Goal: Navigation & Orientation: Find specific page/section

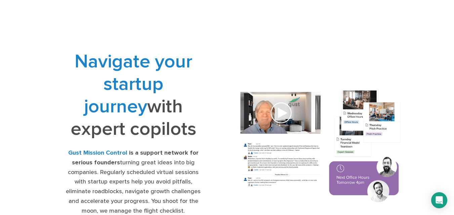
scroll to position [67, 0]
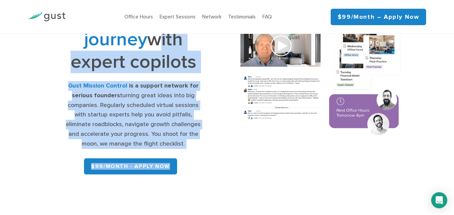
drag, startPoint x: 196, startPoint y: 184, endPoint x: 2, endPoint y: 40, distance: 241.9
click at [2, 40] on div "Navigate your startup journey with expert copilots Gust Mission Control is a su…" at bounding box center [227, 80] width 454 height 228
copy div "with expert copilots Gust Mission Control is a support network for serious foun…"
click at [219, 47] on div "Navigate your startup journey with expert copilots Gust Mission Control is a su…" at bounding box center [134, 80] width 188 height 194
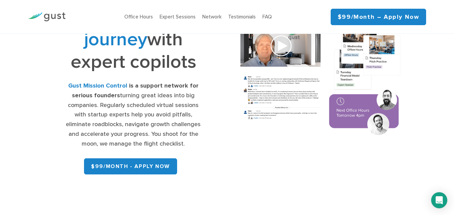
click at [61, 14] on img at bounding box center [47, 16] width 38 height 9
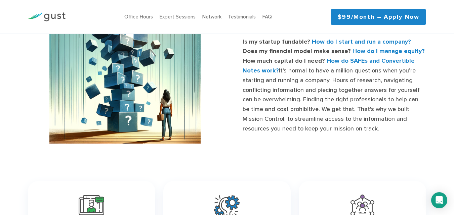
scroll to position [269, 0]
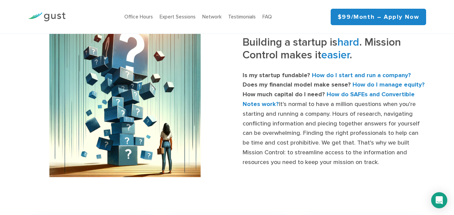
drag, startPoint x: 350, startPoint y: 162, endPoint x: 236, endPoint y: 40, distance: 167.1
click at [236, 40] on div "Building a startup is hard . Mission Control makes it easier . Is my startup fu…" at bounding box center [329, 102] width 204 height 132
copy div "Building a startup is hard . Mission Control makes it easier . Is my startup fu…"
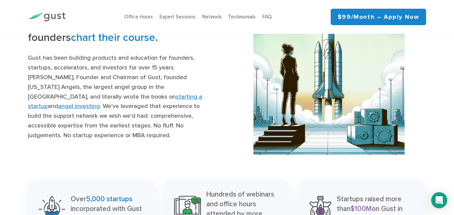
scroll to position [470, 0]
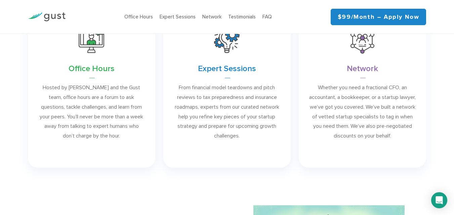
click at [42, 16] on img at bounding box center [47, 16] width 38 height 9
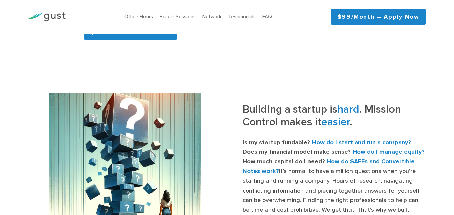
scroll to position [202, 0]
